Goal: Task Accomplishment & Management: Manage account settings

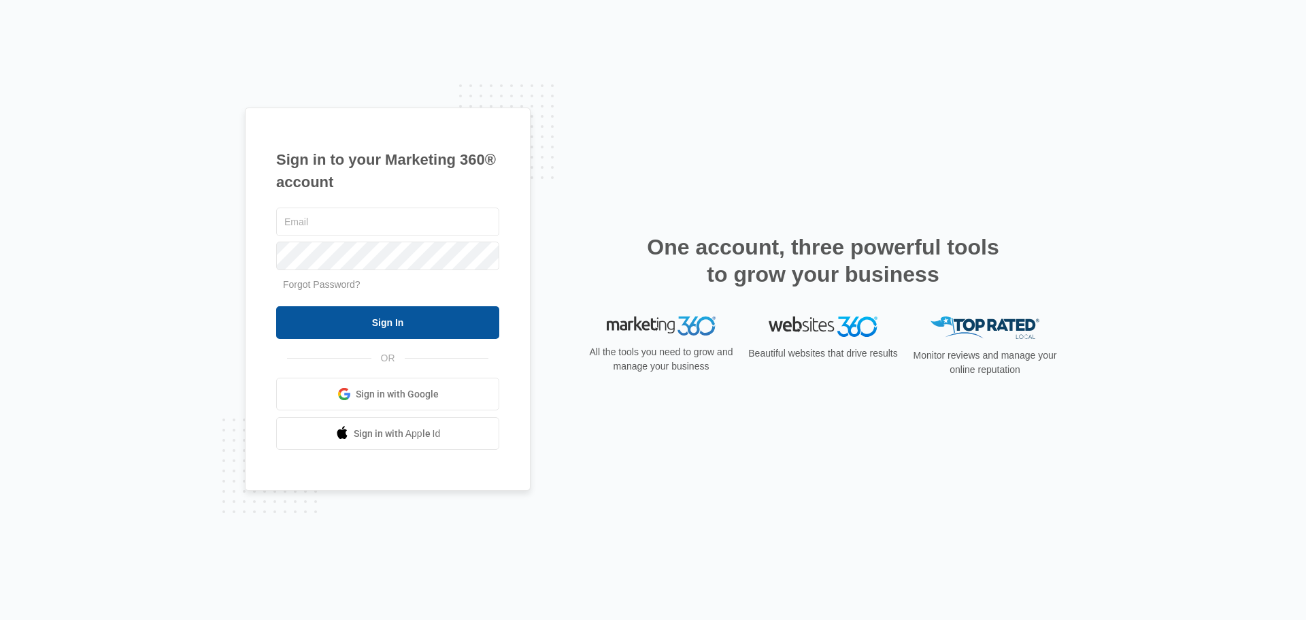
type input "[EMAIL_ADDRESS][DOMAIN_NAME]"
click at [388, 324] on input "Sign In" at bounding box center [387, 322] width 223 height 33
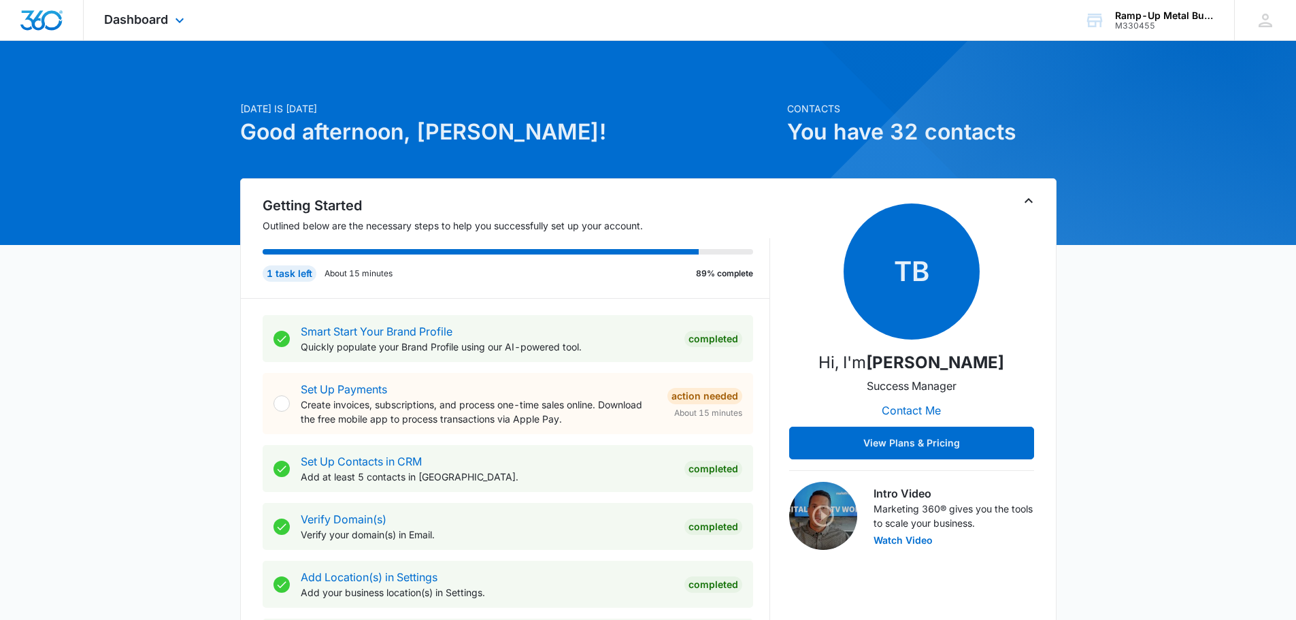
click at [170, 27] on div "Dashboard Apps Reputation Forms CRM Email Social Content Ads Intelligence Files…" at bounding box center [146, 20] width 124 height 40
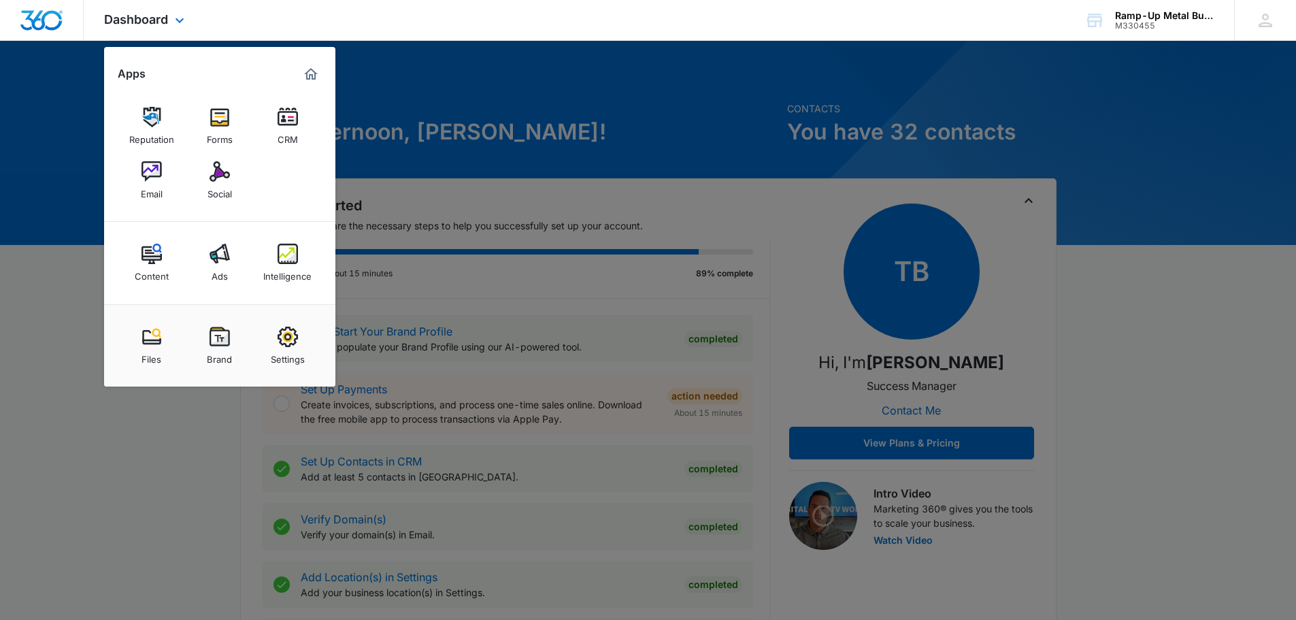
click at [317, 80] on img "Marketing 360® Dashboard" at bounding box center [311, 74] width 16 height 16
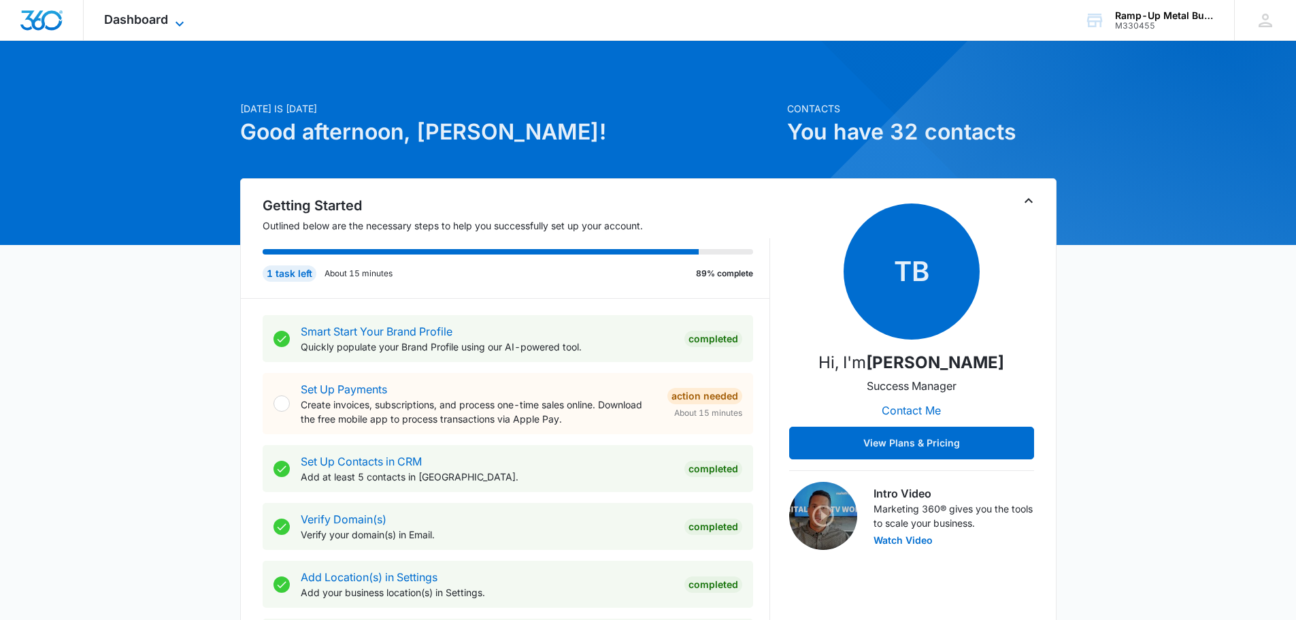
click at [185, 23] on icon at bounding box center [179, 24] width 16 height 16
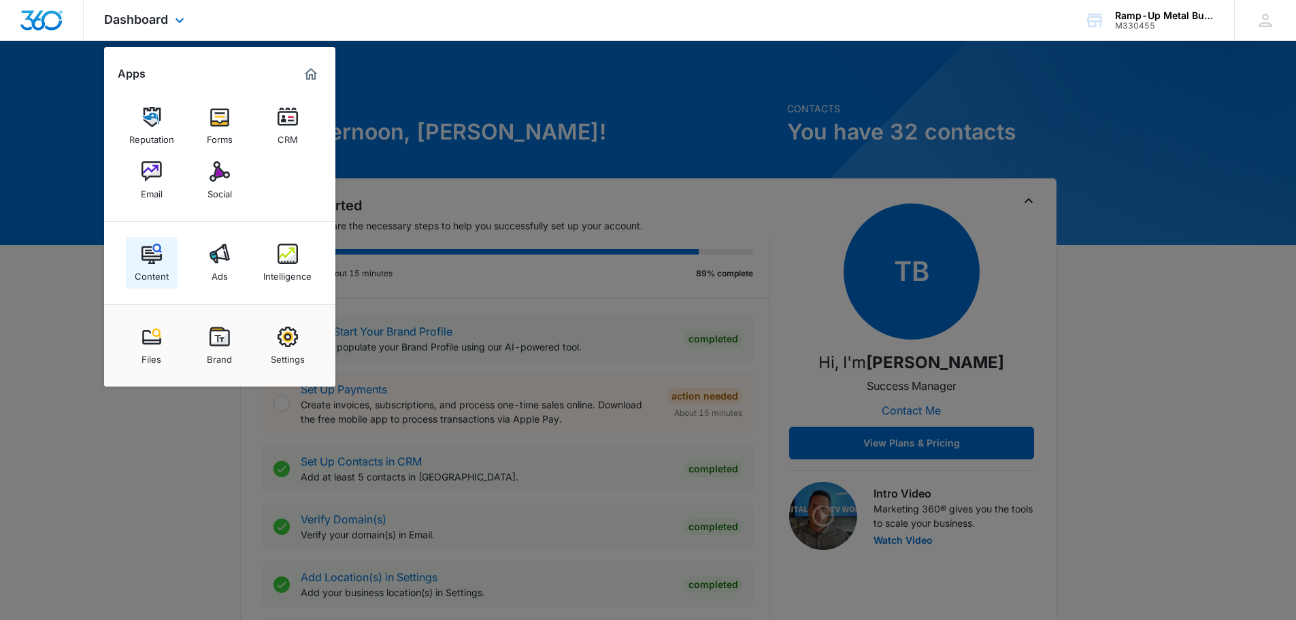
click at [156, 269] on div "Content" at bounding box center [152, 273] width 34 height 18
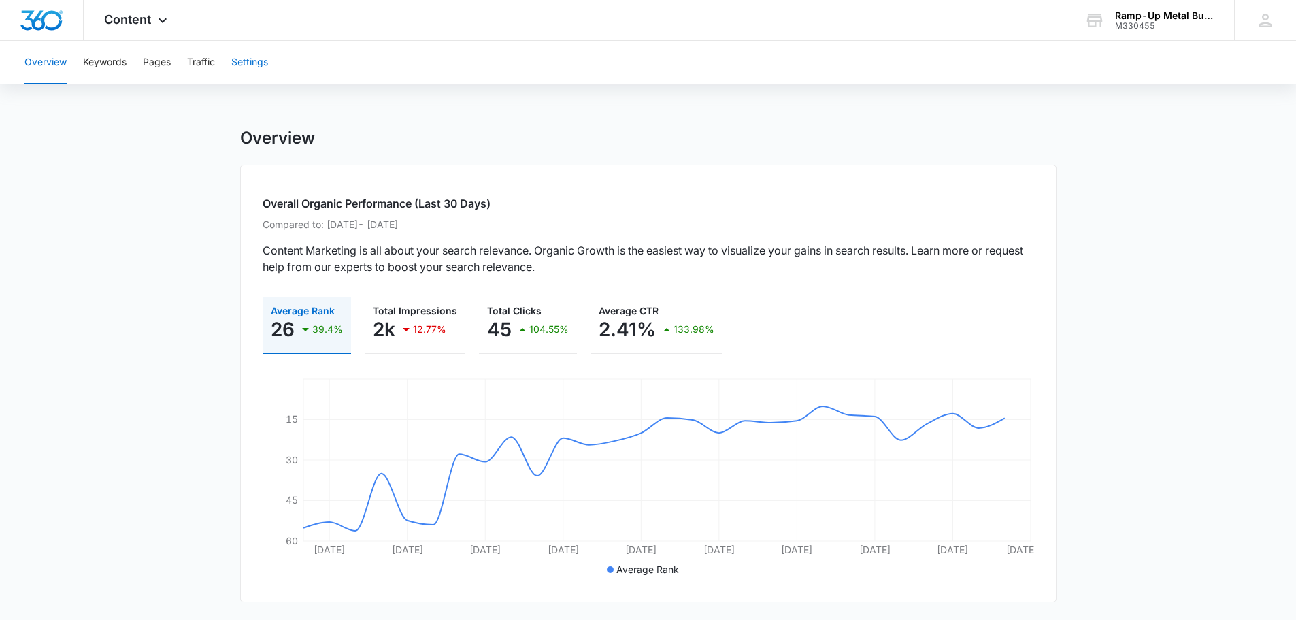
click at [254, 65] on button "Settings" at bounding box center [249, 63] width 37 height 44
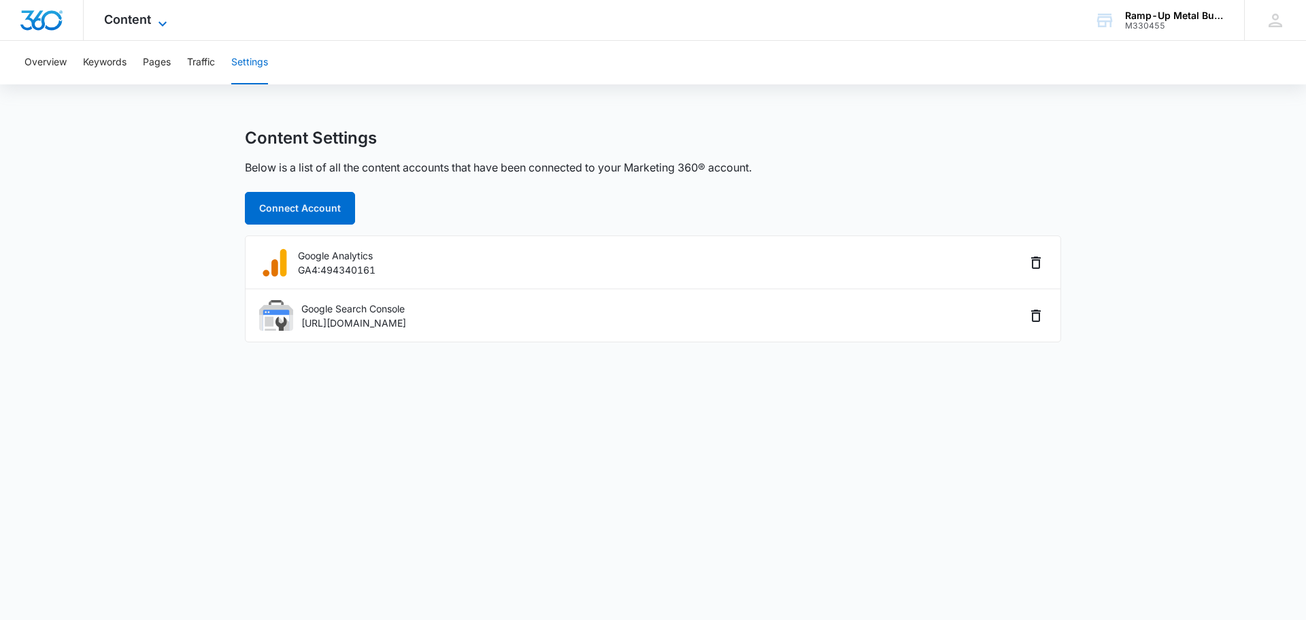
click at [145, 20] on span "Content" at bounding box center [127, 19] width 47 height 14
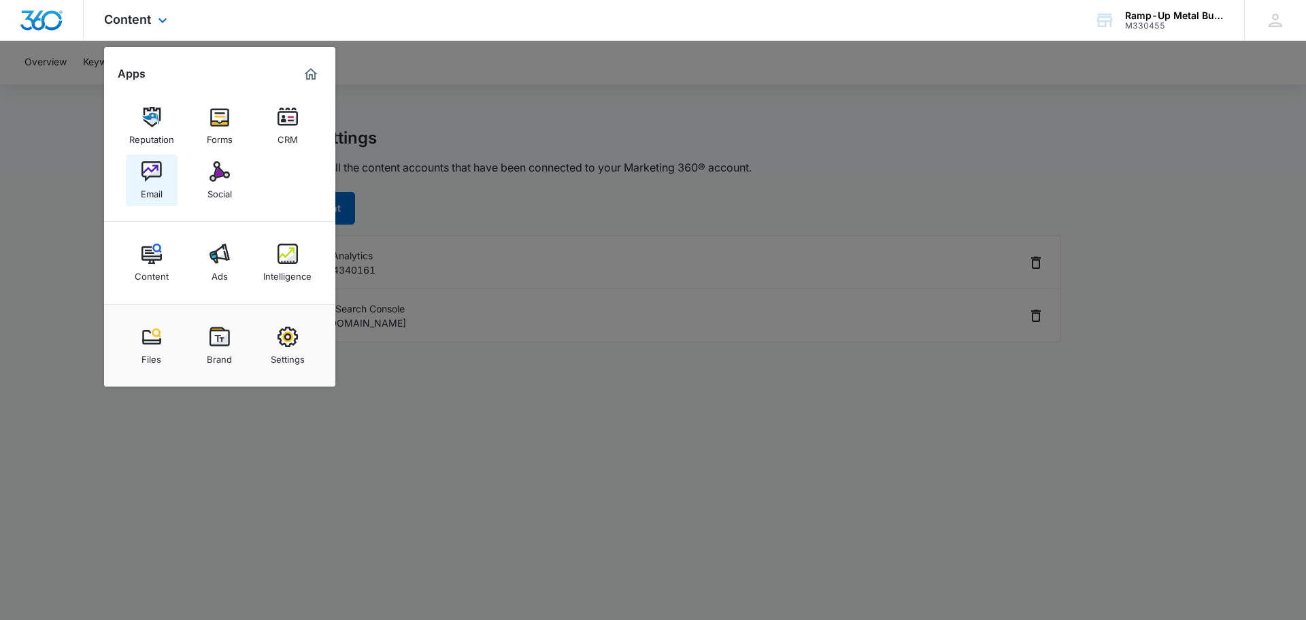
click at [161, 168] on img at bounding box center [151, 171] width 20 height 20
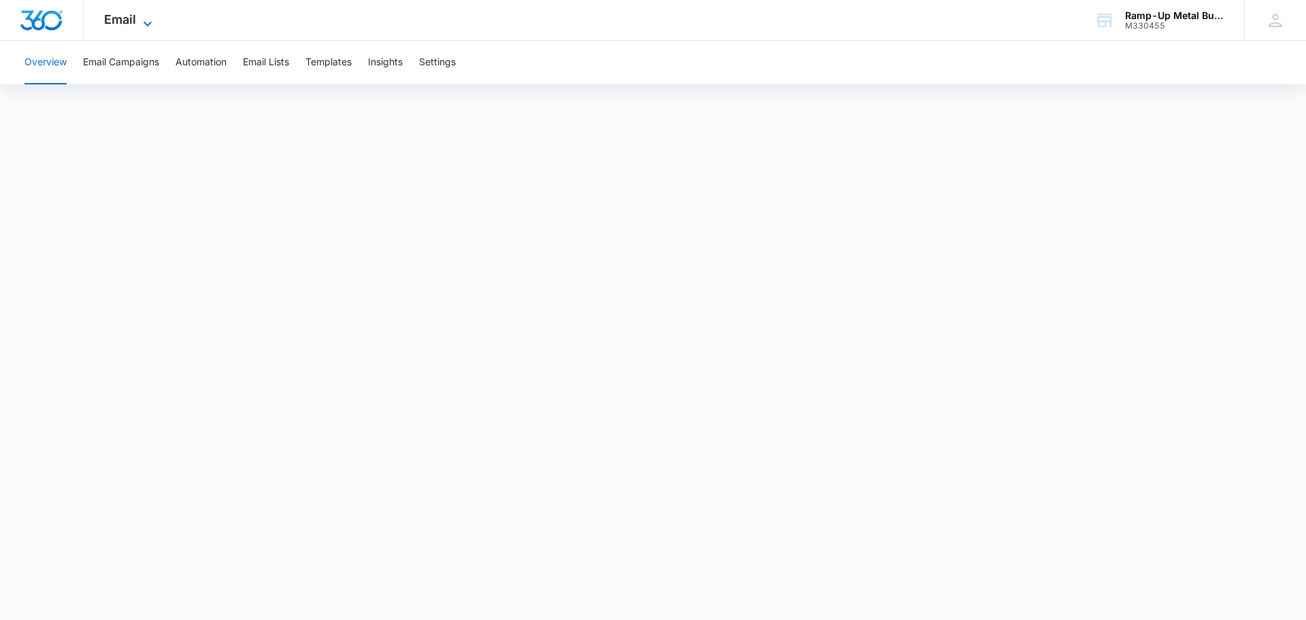
click at [140, 26] on icon at bounding box center [147, 24] width 16 height 16
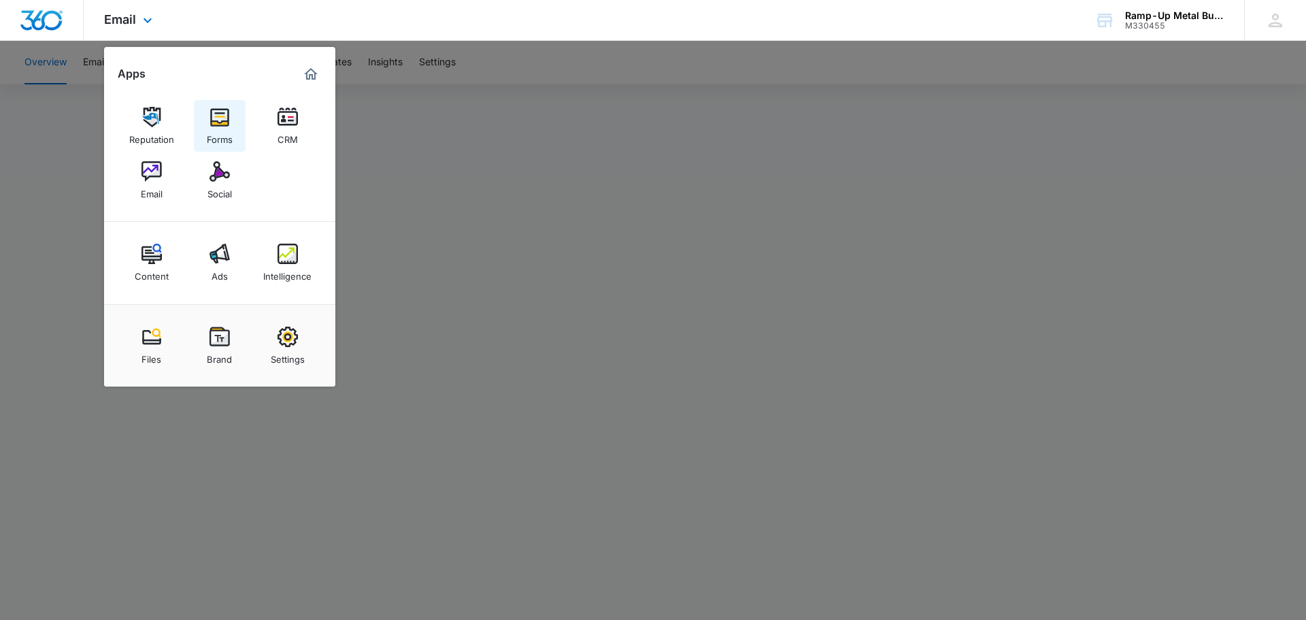
click at [223, 122] on img at bounding box center [219, 117] width 20 height 20
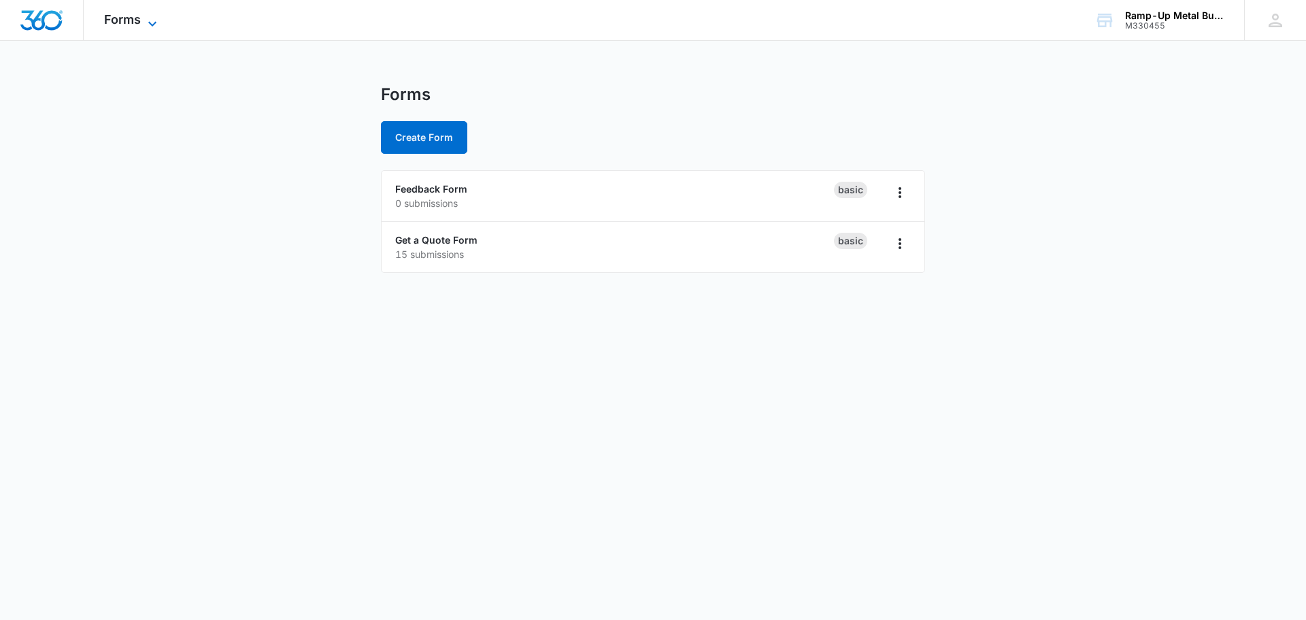
click at [154, 27] on icon at bounding box center [152, 24] width 16 height 16
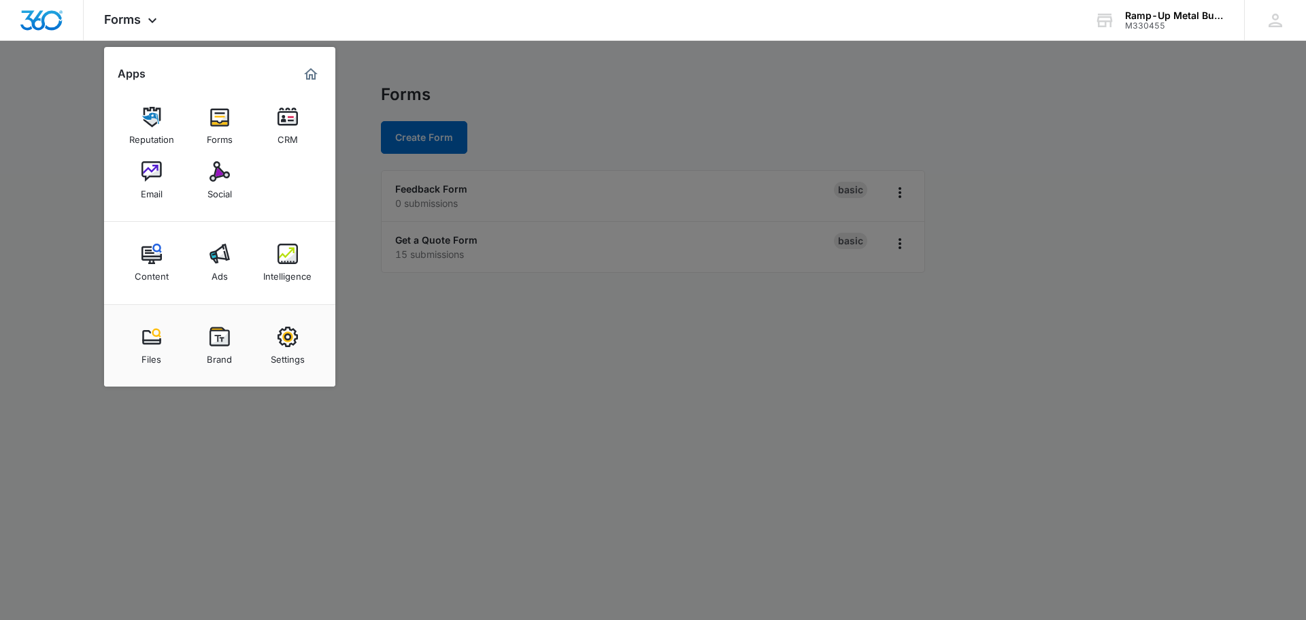
click at [584, 75] on div at bounding box center [653, 310] width 1306 height 620
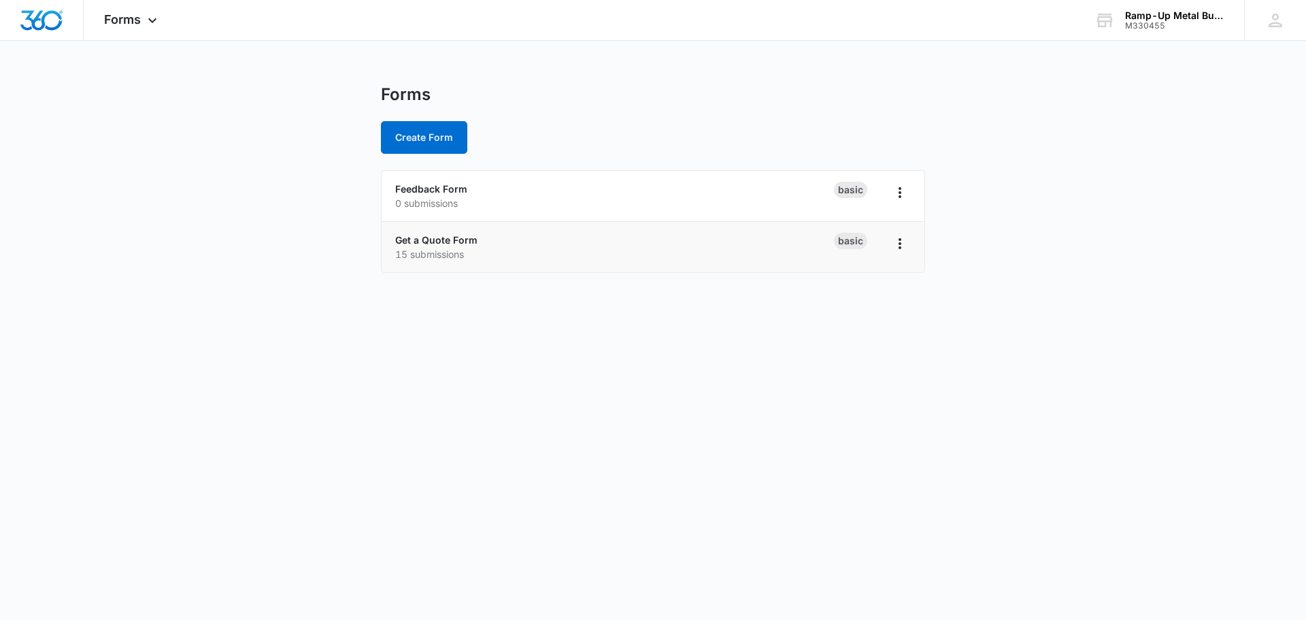
click at [528, 257] on p "15 submissions" at bounding box center [614, 254] width 439 height 14
click at [894, 246] on icon "Overflow Menu" at bounding box center [900, 243] width 16 height 16
click at [406, 239] on link "Get a Quote Form" at bounding box center [436, 240] width 82 height 12
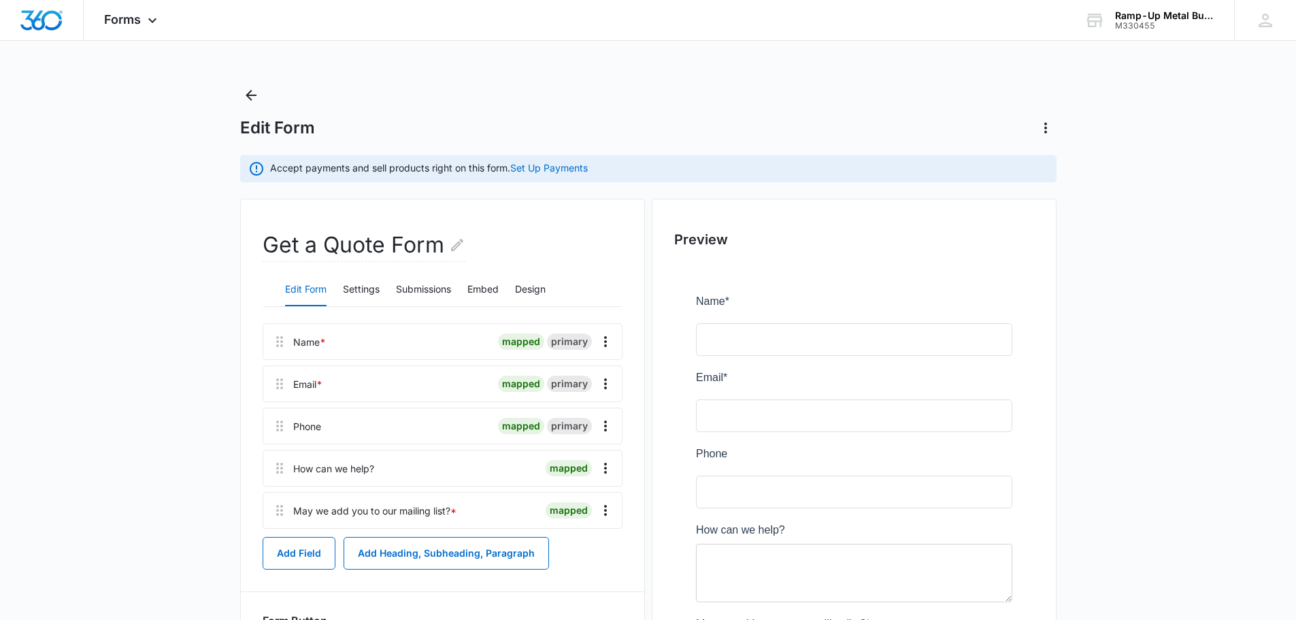
click at [146, 344] on main "Edit Form Accept payments and sell products right on this form. Set Up Payments…" at bounding box center [648, 445] width 1296 height 723
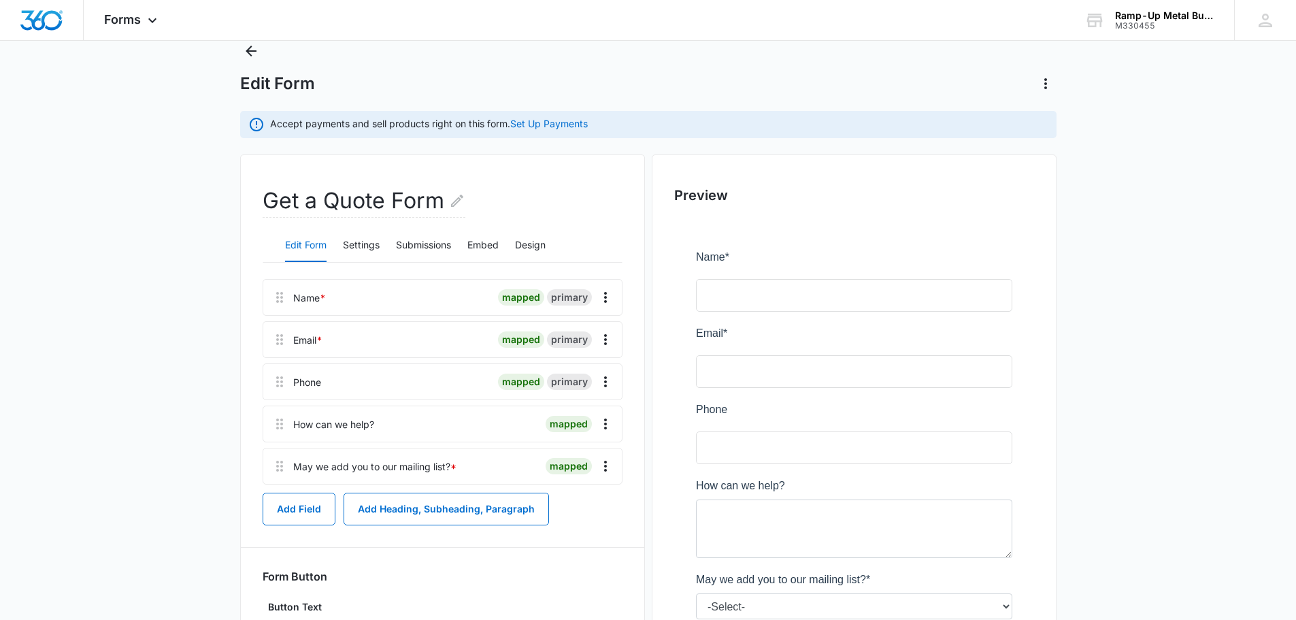
scroll to position [68, 0]
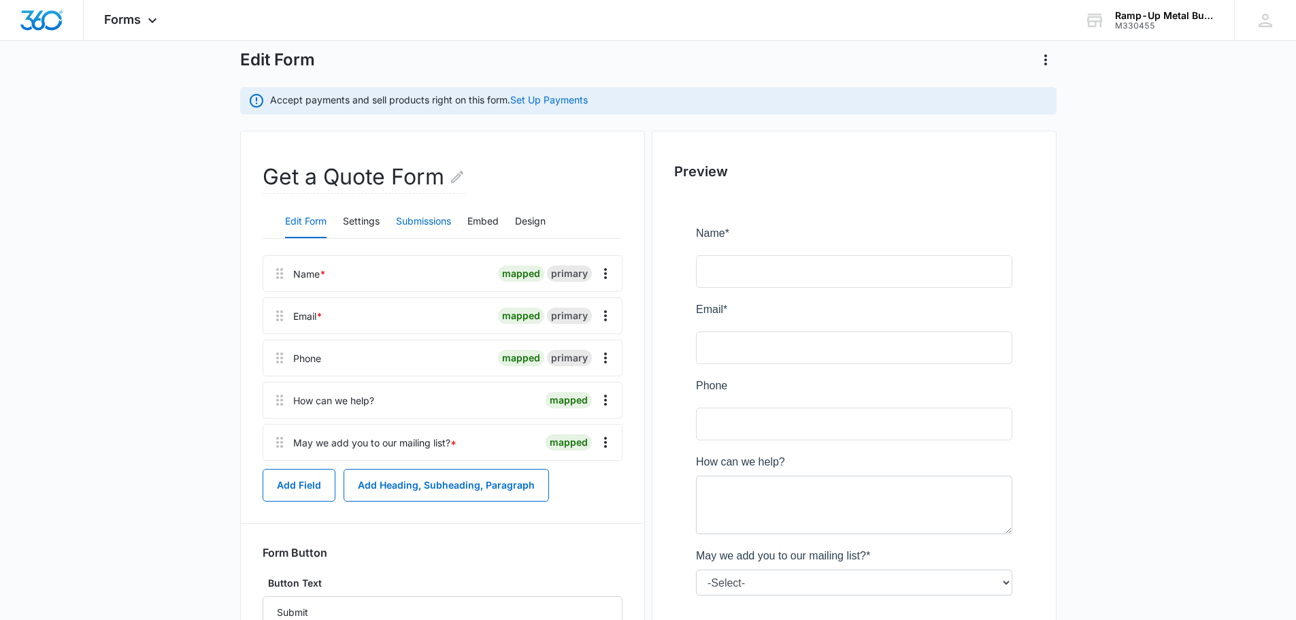
click at [431, 218] on button "Submissions" at bounding box center [423, 221] width 55 height 33
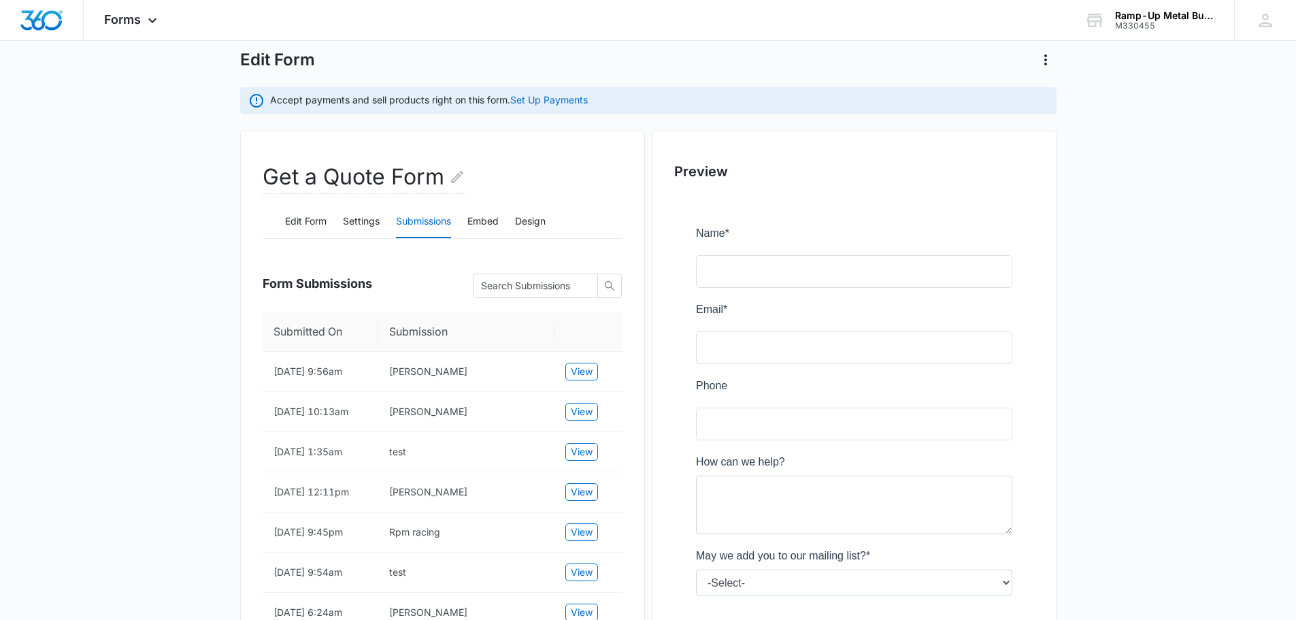
click at [171, 321] on main "Edit Form Accept payments and sell products right on this form. Set Up Payments…" at bounding box center [648, 509] width 1296 height 987
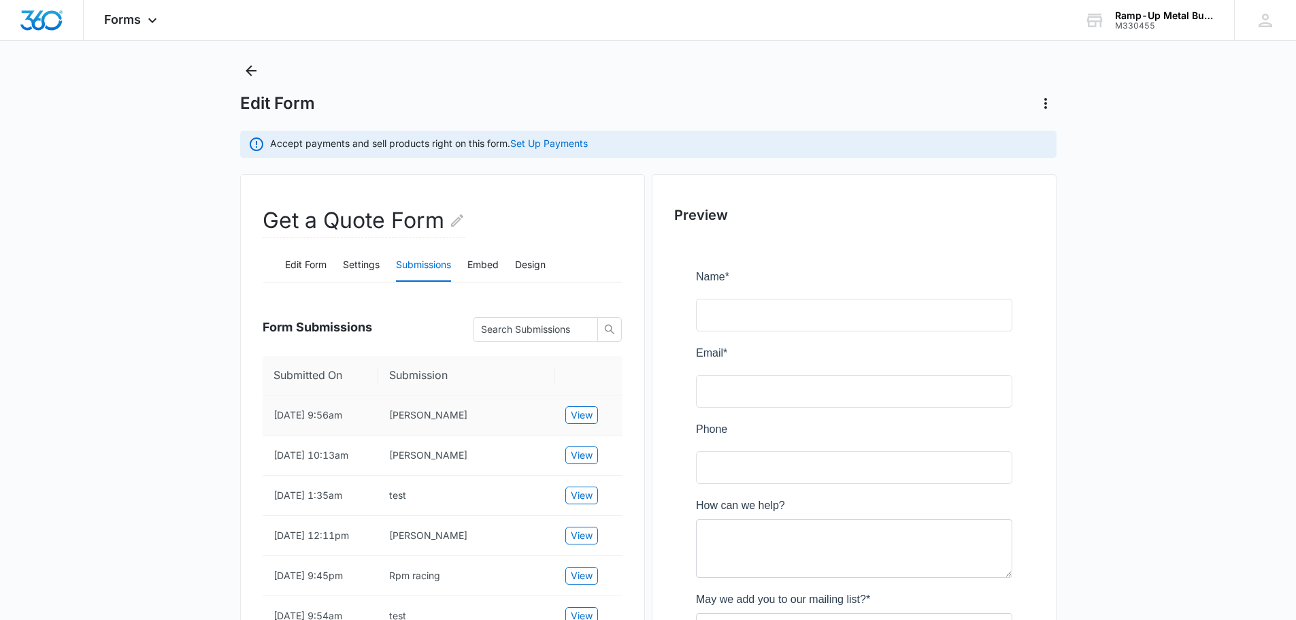
scroll to position [0, 0]
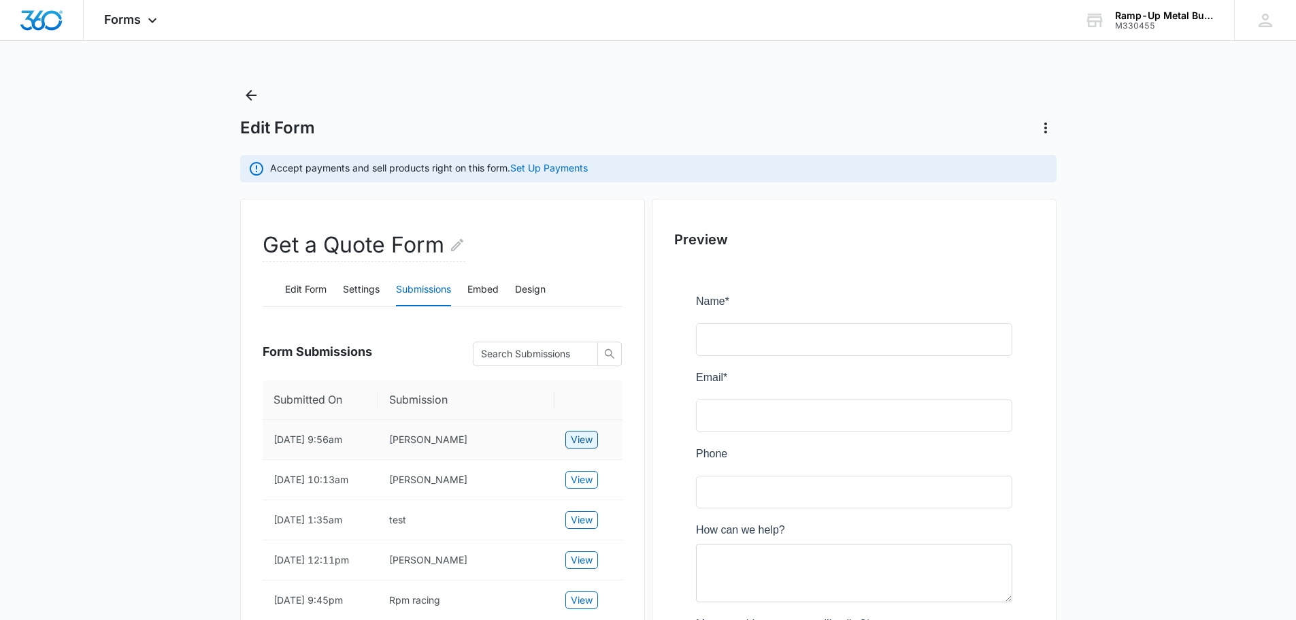
click at [586, 439] on span "View" at bounding box center [582, 439] width 22 height 15
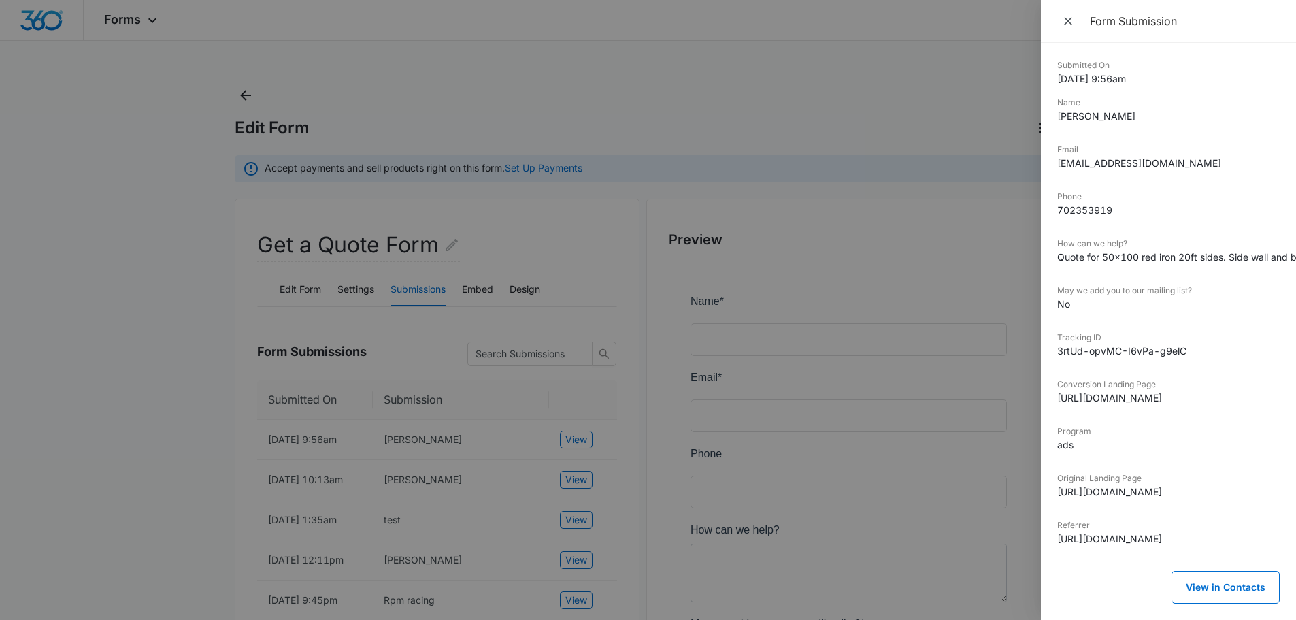
click at [1258, 264] on div "How can we help? Quote for 50x100 red iron 20ft sides. Side wall and back with …" at bounding box center [1168, 255] width 222 height 36
click at [1208, 581] on button "View in Contacts" at bounding box center [1225, 587] width 108 height 33
click at [781, 54] on div at bounding box center [648, 310] width 1296 height 620
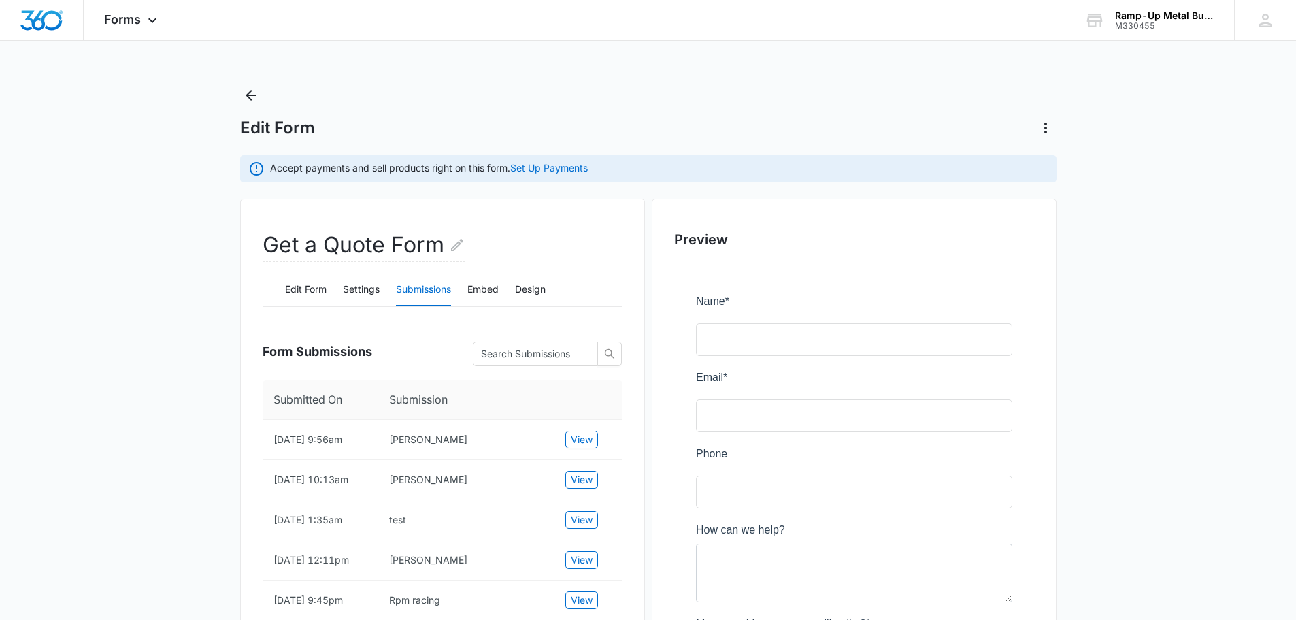
click at [190, 380] on main "Edit Form Accept payments and sell products right on this form. Set Up Payments…" at bounding box center [648, 577] width 1296 height 987
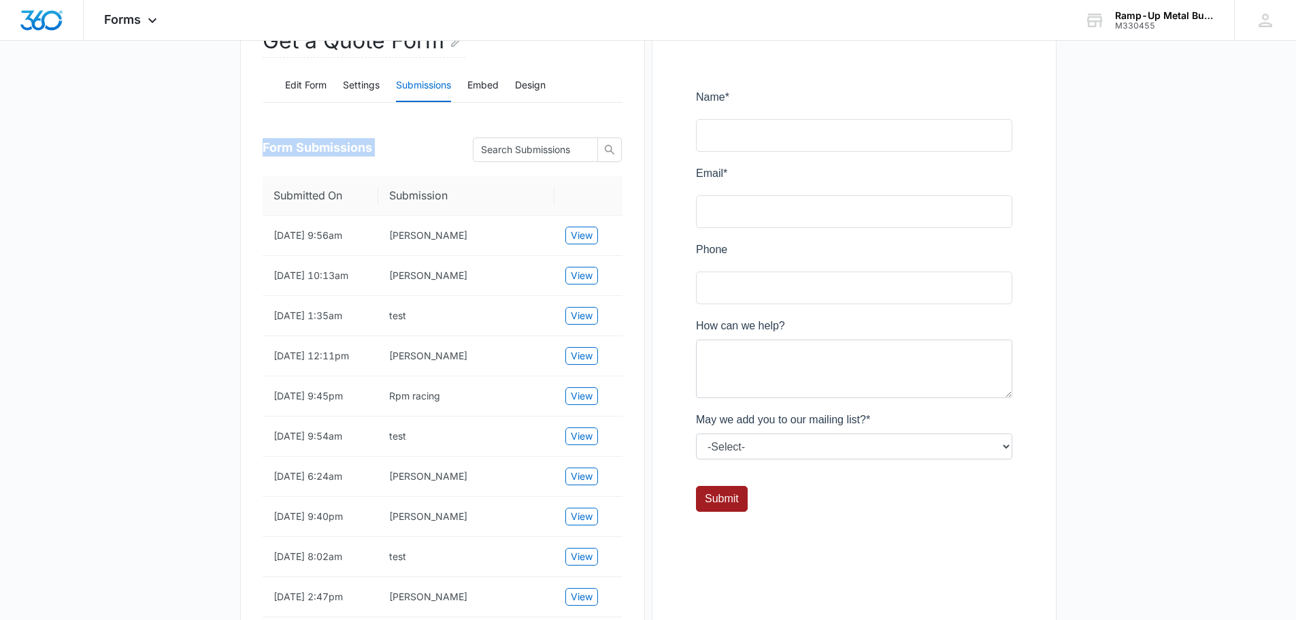
scroll to position [272, 0]
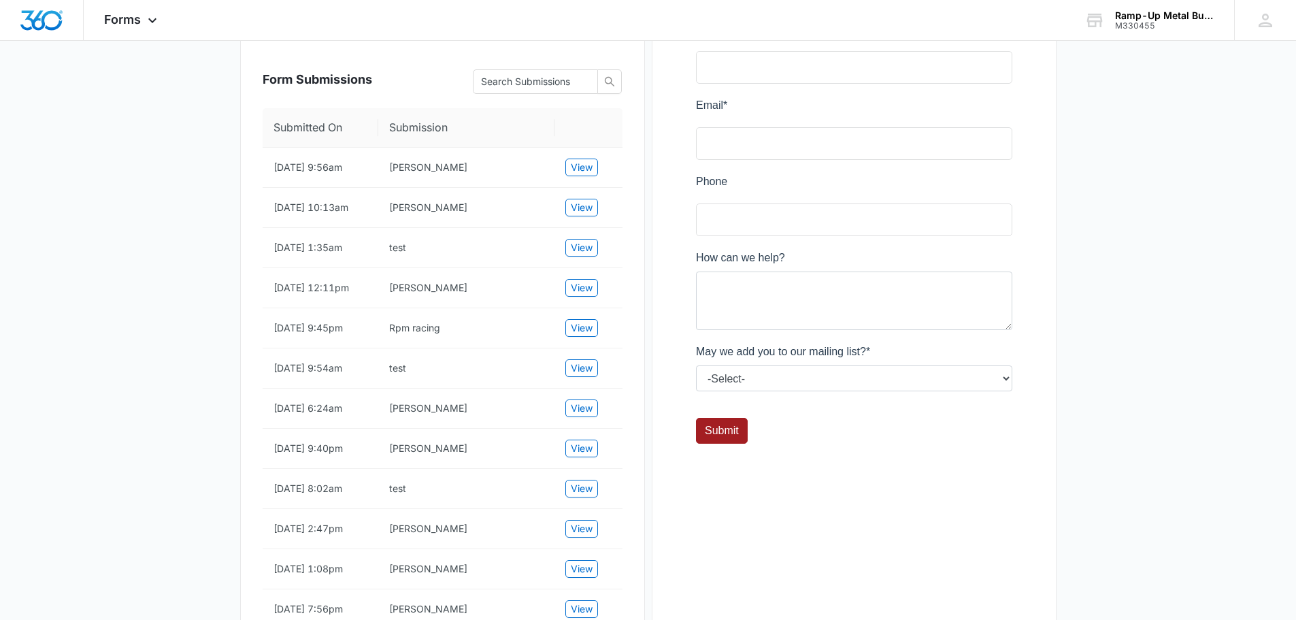
click at [1253, 101] on main "Edit Form Accept payments and sell products right on this form. Set Up Payments…" at bounding box center [648, 305] width 1296 height 987
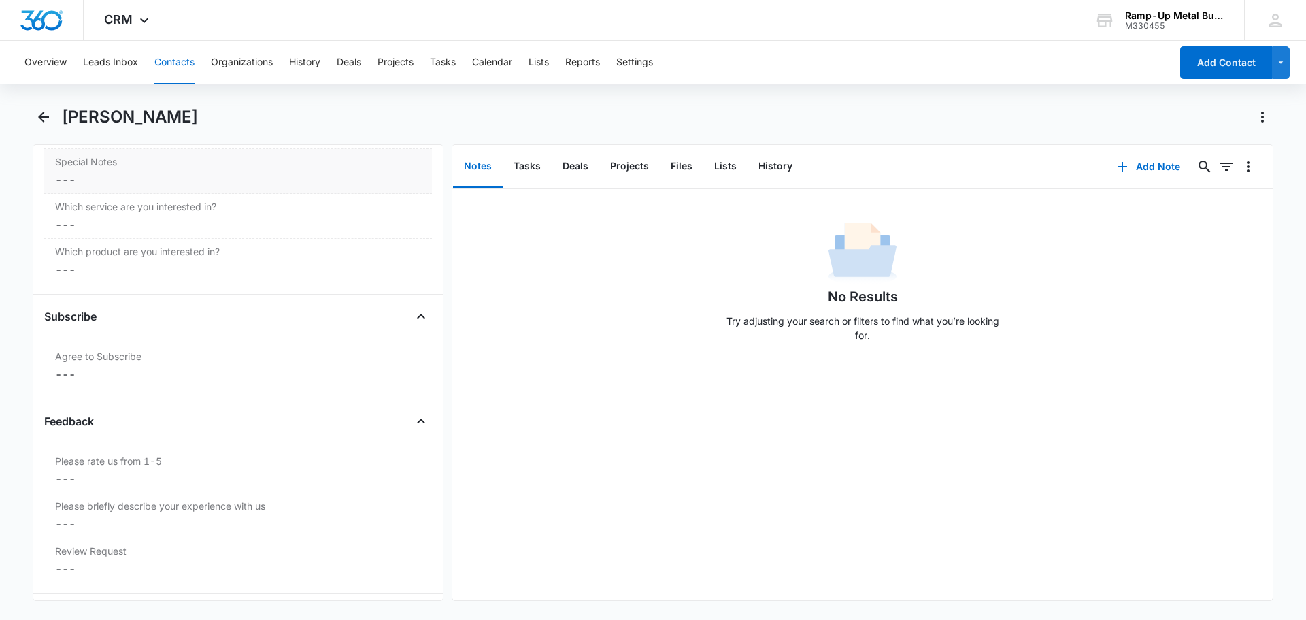
scroll to position [1433, 0]
